Goal: Download file/media

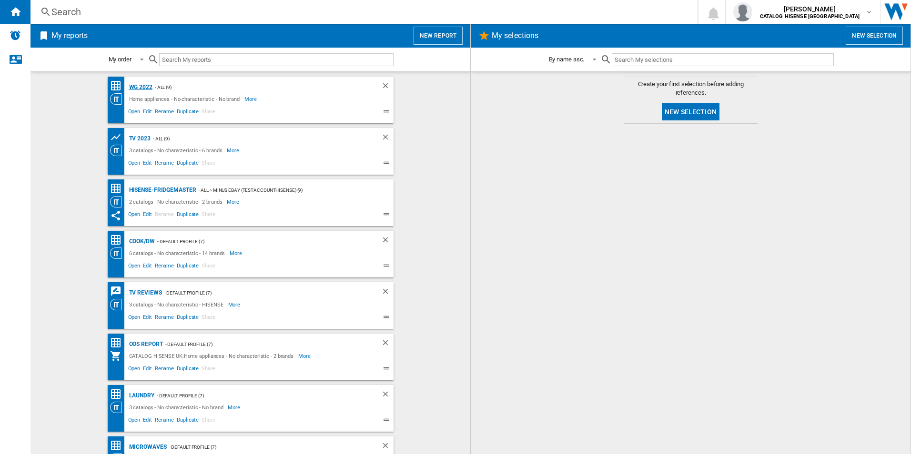
click at [143, 87] on div "WG 2022" at bounding box center [140, 87] width 26 height 12
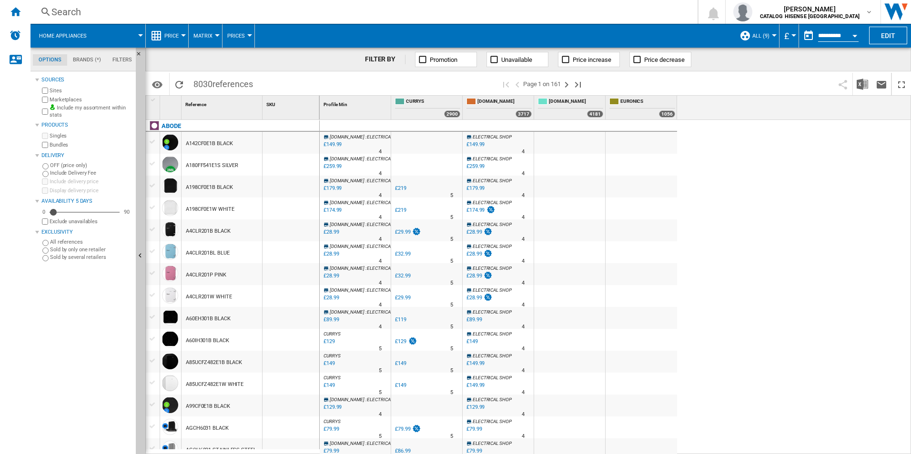
click at [166, 31] on button "Price" at bounding box center [173, 36] width 19 height 24
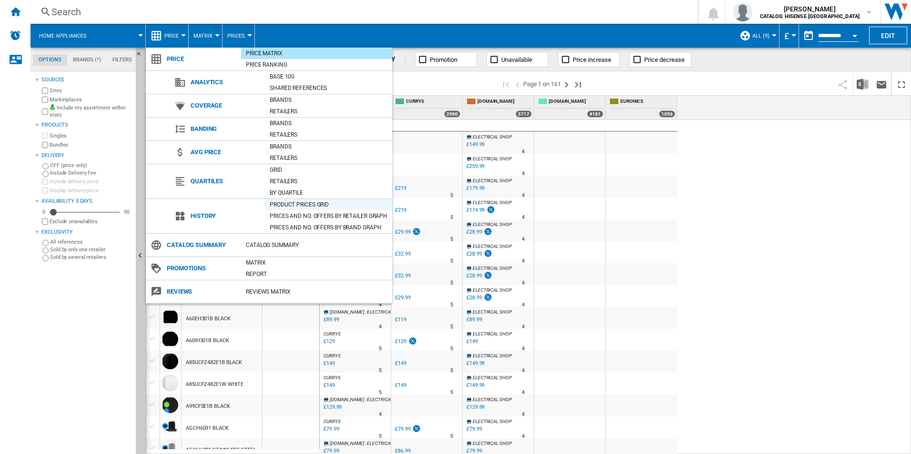
click at [290, 202] on div "Product prices grid" at bounding box center [328, 205] width 127 height 10
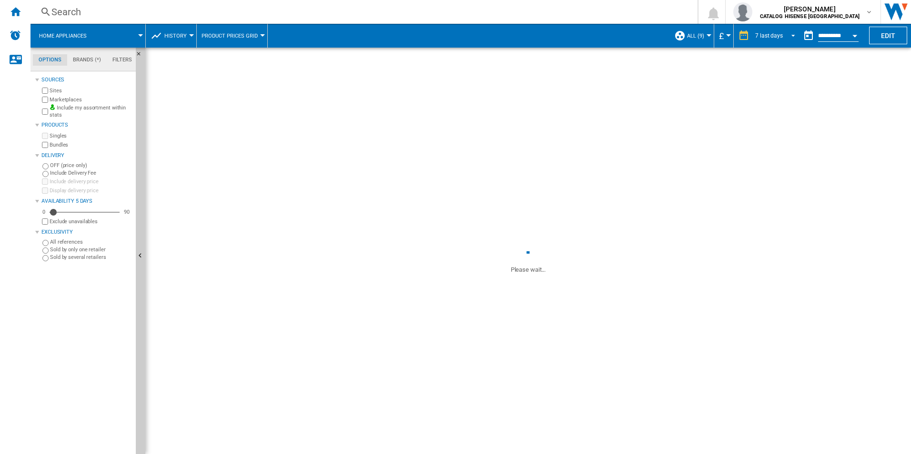
click at [598, 35] on div "7 last days" at bounding box center [769, 35] width 28 height 7
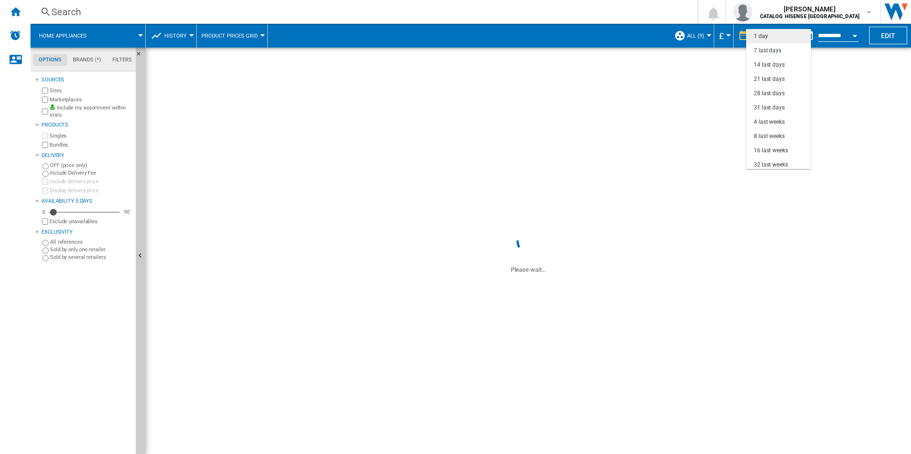
click at [598, 33] on div "1 day" at bounding box center [761, 36] width 14 height 8
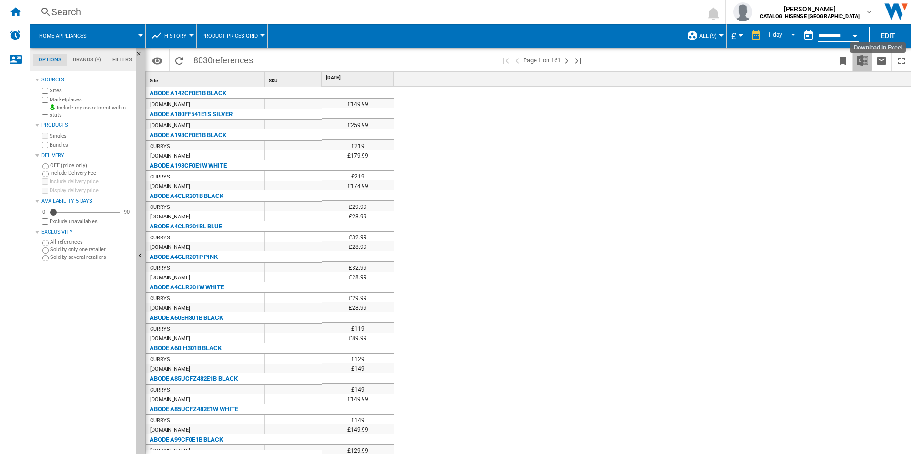
click at [598, 60] on img "Download in Excel" at bounding box center [862, 60] width 11 height 11
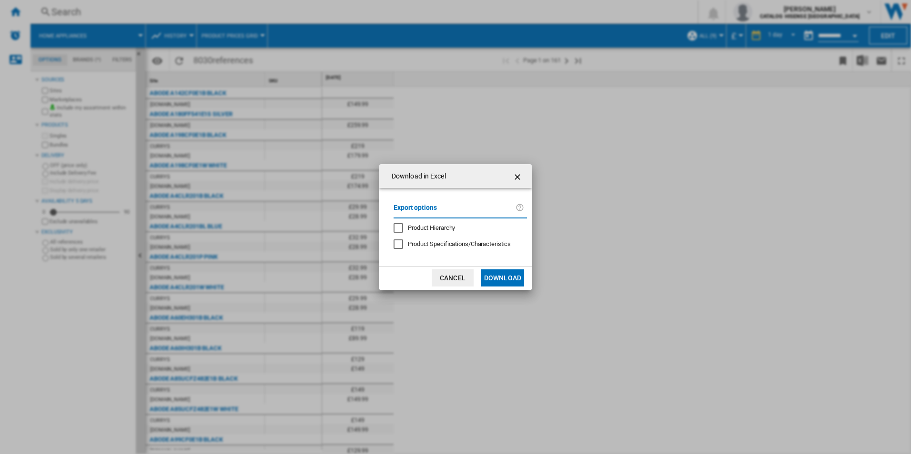
click at [497, 275] on button "Download" at bounding box center [502, 278] width 43 height 17
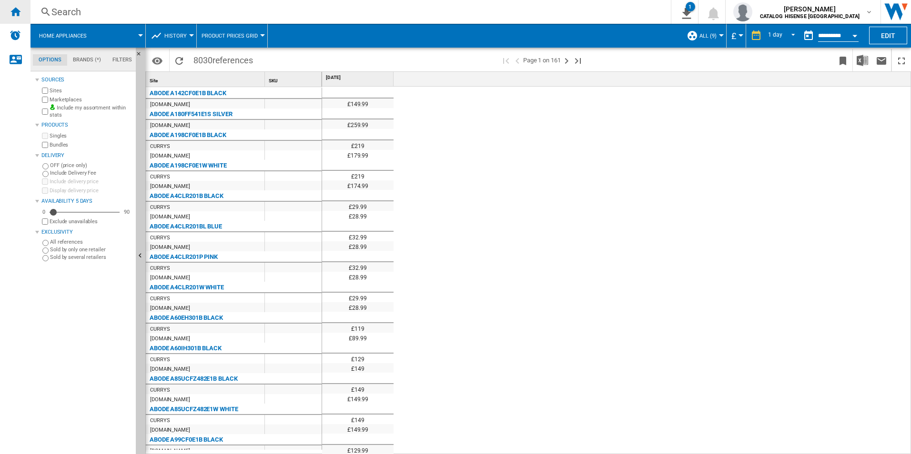
click at [18, 13] on ng-md-icon "Home" at bounding box center [15, 11] width 11 height 11
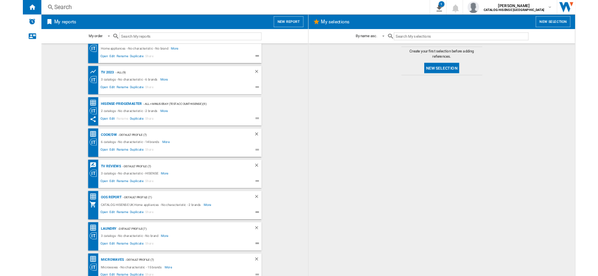
scroll to position [29, 0]
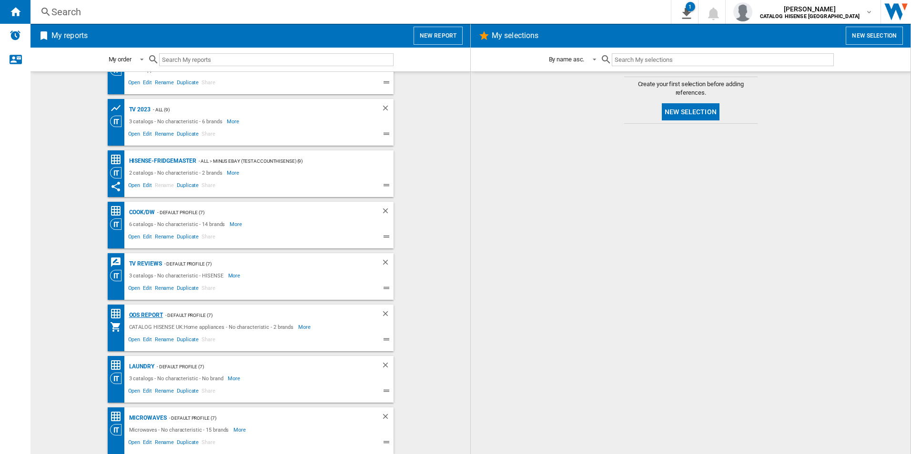
click at [145, 275] on div "OOS REPORT" at bounding box center [145, 316] width 36 height 12
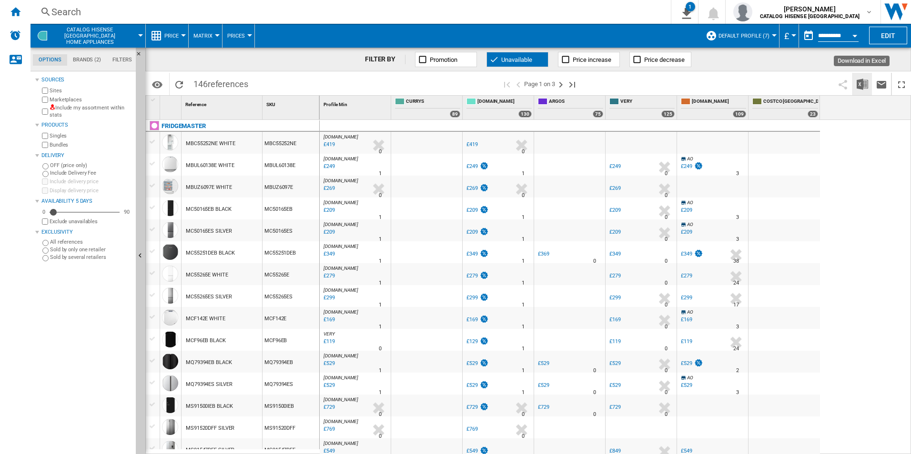
click at [598, 84] on img "Download in Excel" at bounding box center [862, 84] width 11 height 11
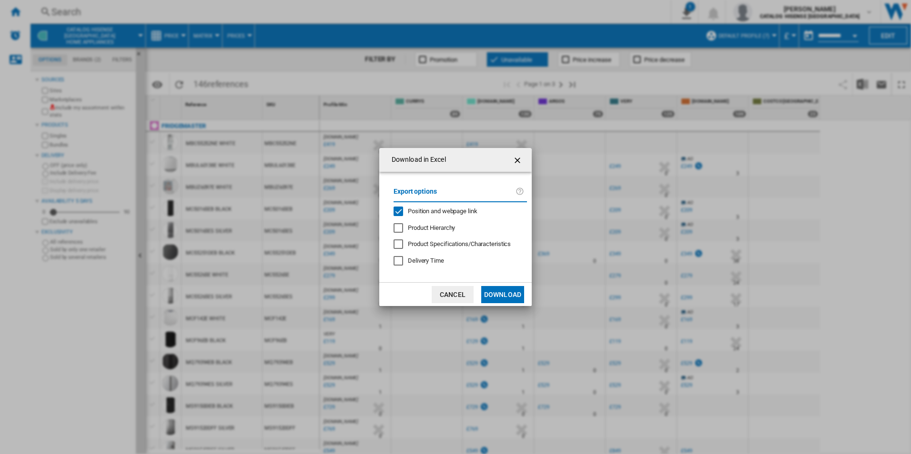
click at [510, 275] on button "Download" at bounding box center [502, 294] width 43 height 17
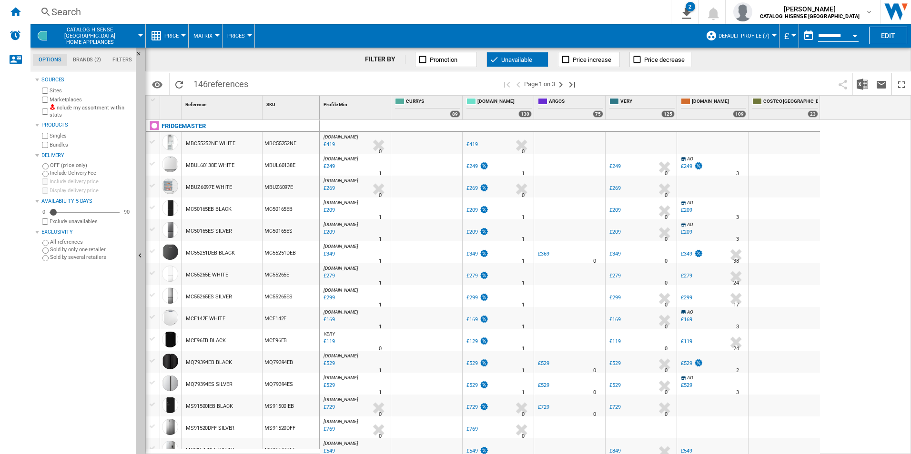
drag, startPoint x: 818, startPoint y: 236, endPoint x: 816, endPoint y: 241, distance: 5.3
click at [598, 241] on div at bounding box center [783, 231] width 71 height 22
